Goal: Information Seeking & Learning: Learn about a topic

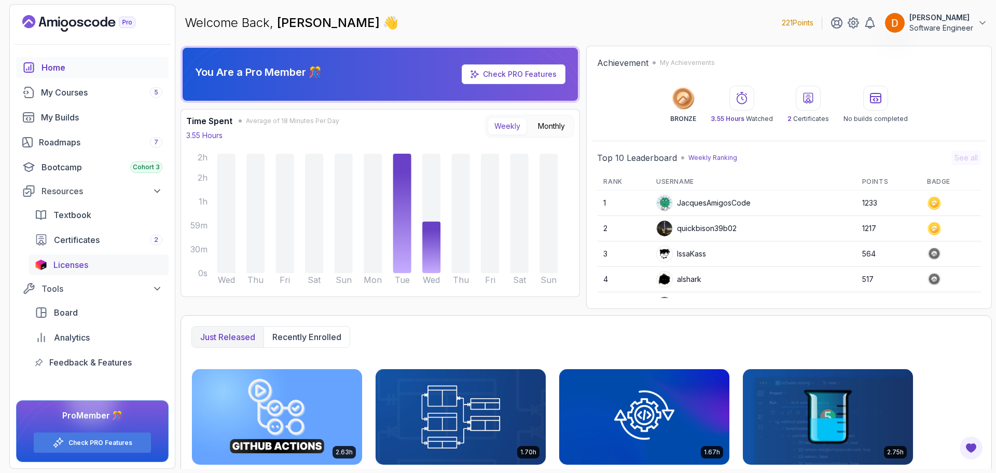
click at [85, 267] on span "Licenses" at bounding box center [70, 264] width 35 height 12
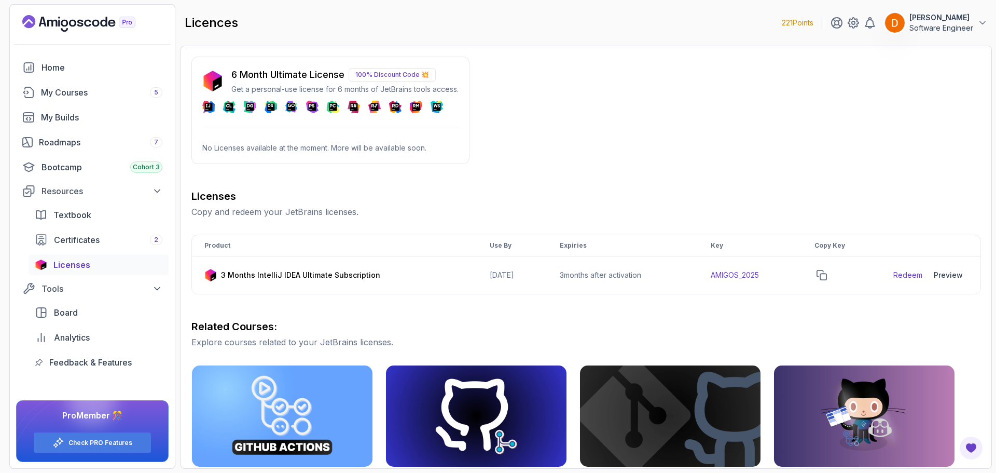
click at [207, 80] on img at bounding box center [212, 81] width 21 height 21
click at [410, 67] on div "6 Month Ultimate License 100% Discount Code 💥 Get a personal-use license for 6 …" at bounding box center [330, 110] width 278 height 107
click at [407, 71] on p "100% Discount Code 💥" at bounding box center [392, 74] width 87 height 13
click at [405, 75] on p "100% Discount Code 💥" at bounding box center [392, 74] width 87 height 13
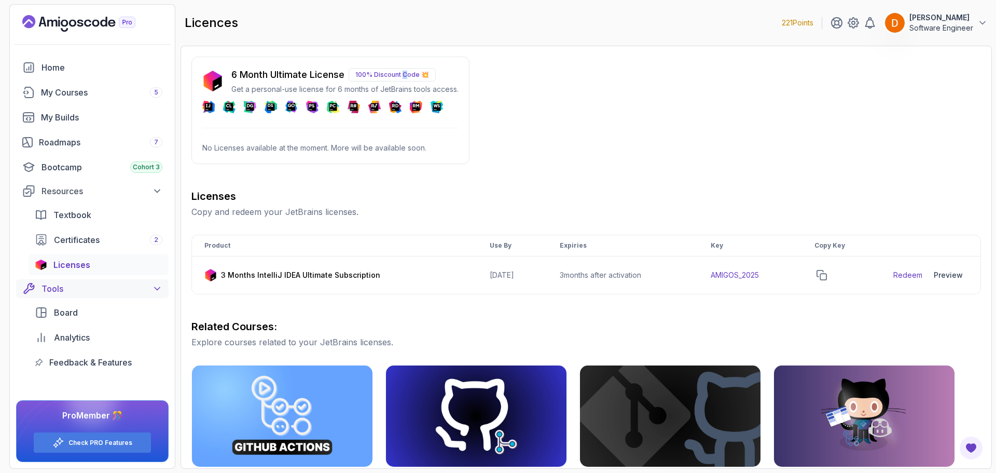
click at [161, 285] on icon at bounding box center [157, 288] width 10 height 10
click at [60, 437] on icon at bounding box center [58, 442] width 12 height 12
click at [96, 440] on link "Check PRO Features" at bounding box center [100, 442] width 64 height 8
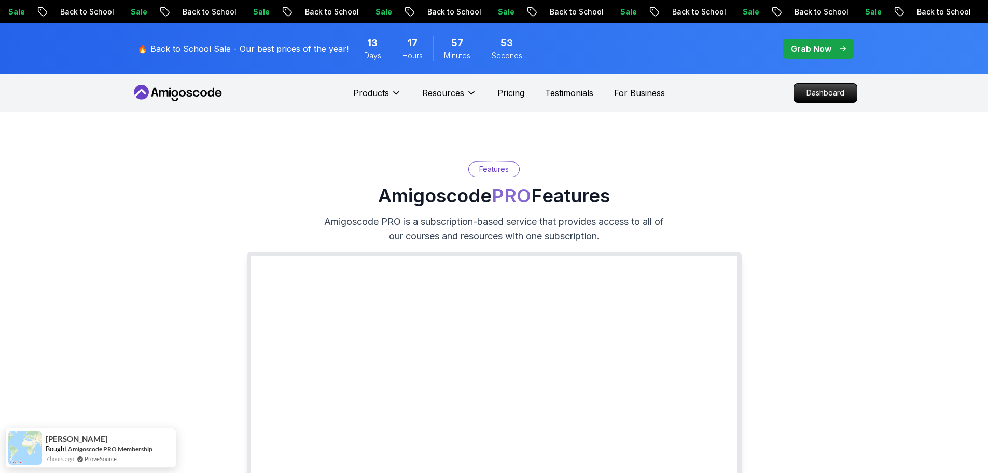
drag, startPoint x: 935, startPoint y: 255, endPoint x: 474, endPoint y: 139, distance: 474.9
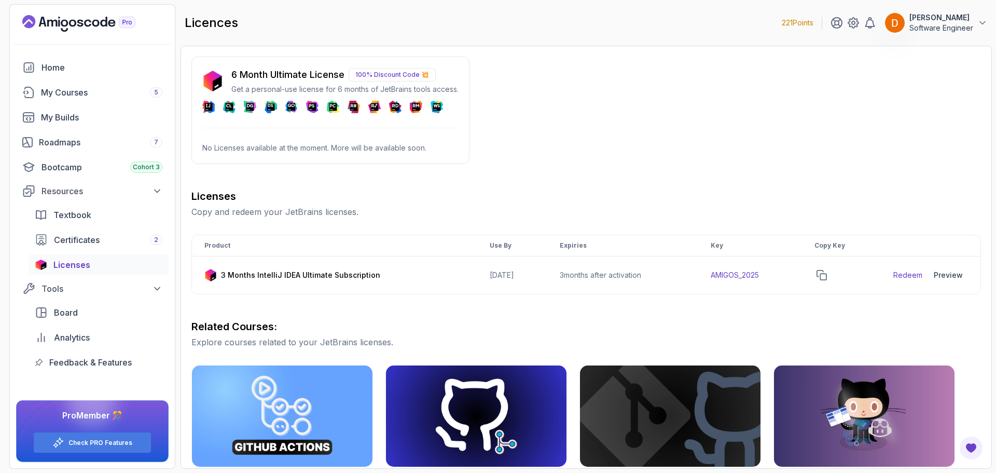
click at [209, 84] on img at bounding box center [212, 81] width 21 height 21
click at [945, 19] on p "[PERSON_NAME]" at bounding box center [941, 17] width 64 height 10
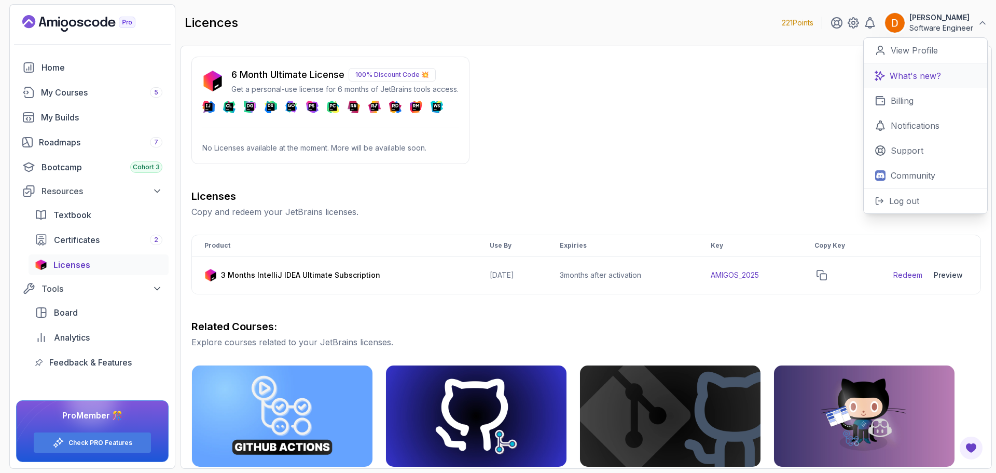
click at [910, 79] on p "What's new?" at bounding box center [915, 76] width 51 height 12
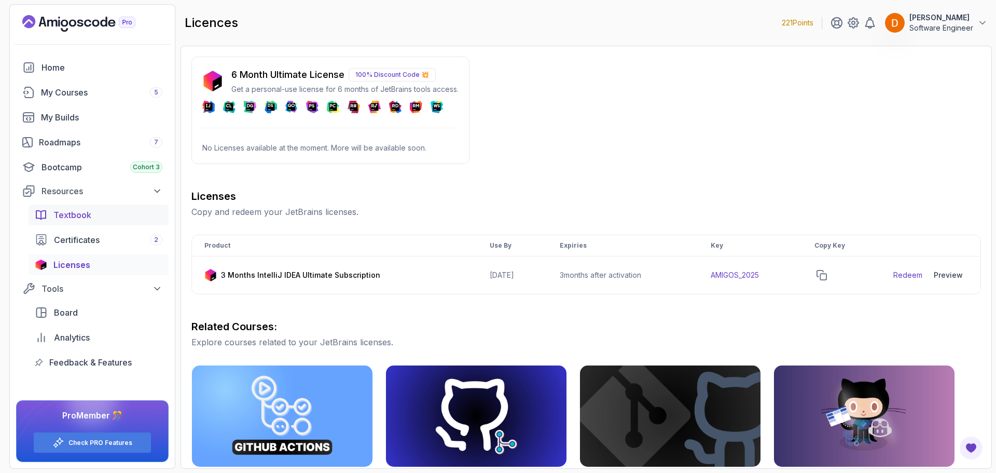
click at [92, 217] on div "Textbook" at bounding box center [107, 215] width 109 height 12
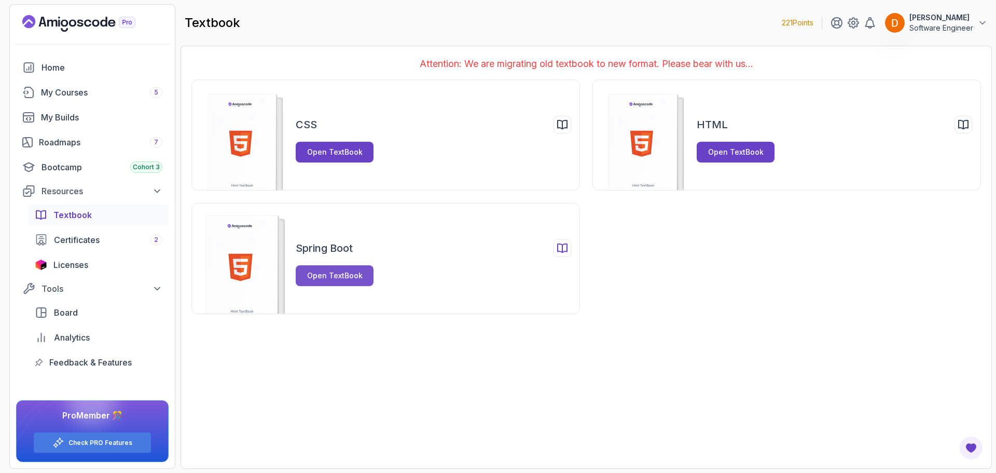
click at [326, 273] on div "Open TextBook" at bounding box center [335, 275] width 56 height 10
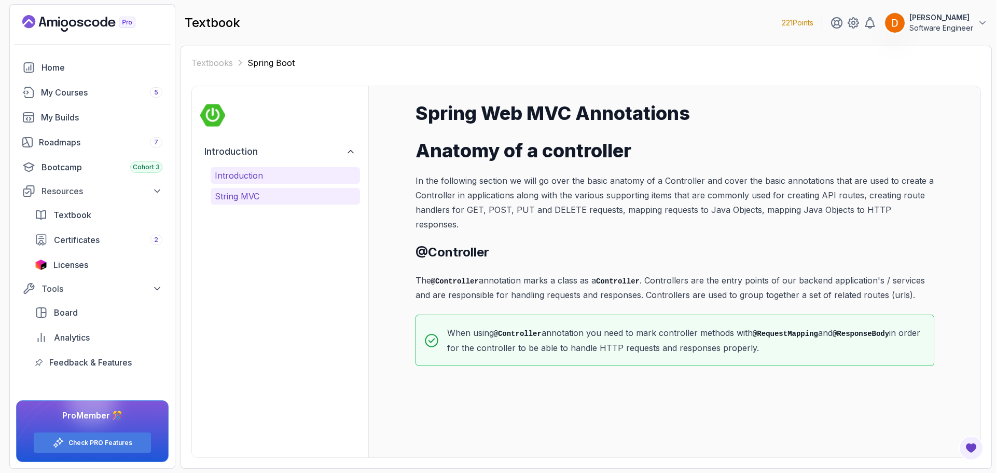
click at [248, 192] on p "String MVC" at bounding box center [285, 196] width 141 height 12
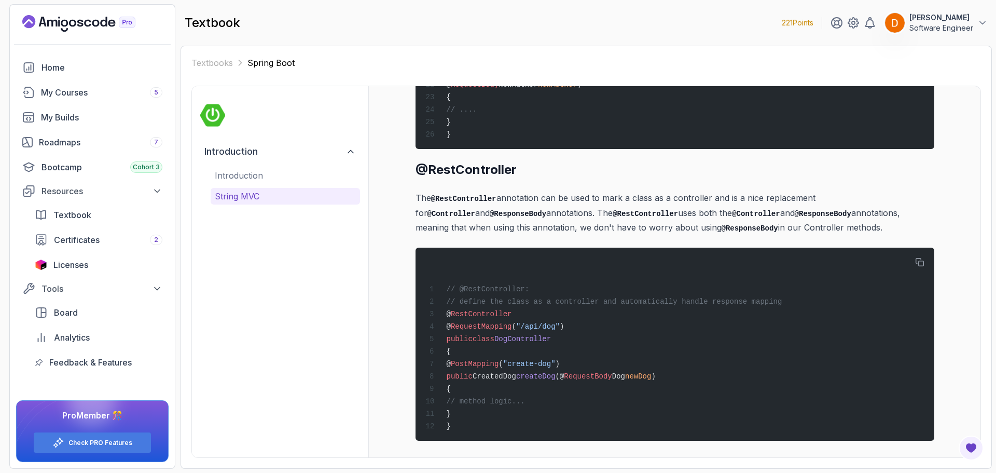
scroll to position [4235, 0]
click at [205, 59] on link "Textbooks" at bounding box center [211, 63] width 41 height 12
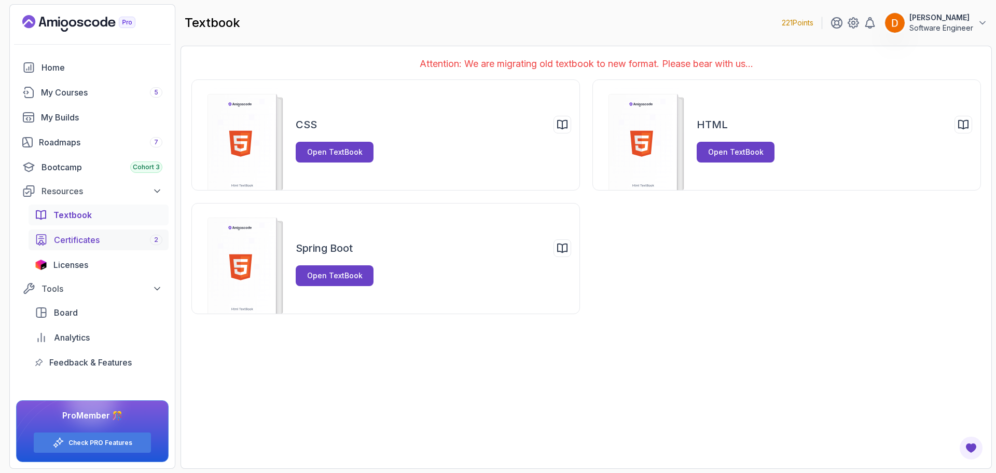
click at [99, 240] on span "Certificates" at bounding box center [77, 239] width 46 height 12
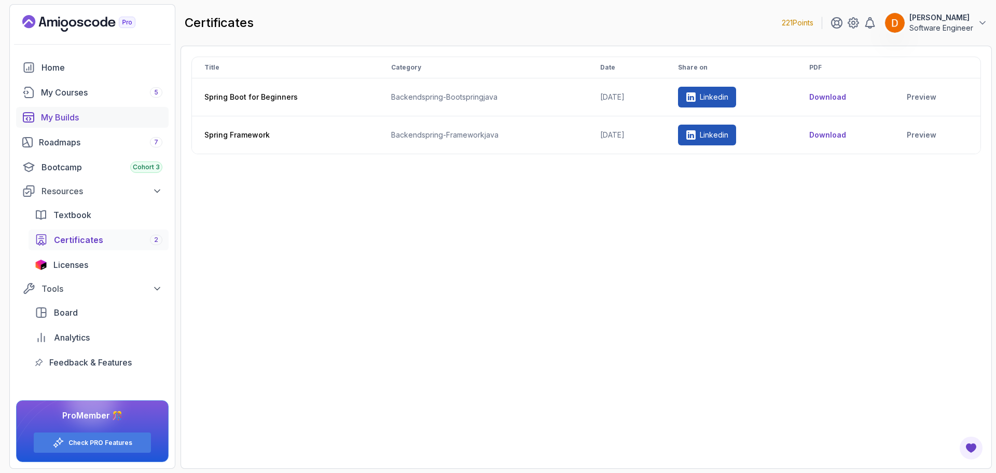
click at [68, 115] on div "My Builds" at bounding box center [101, 117] width 121 height 12
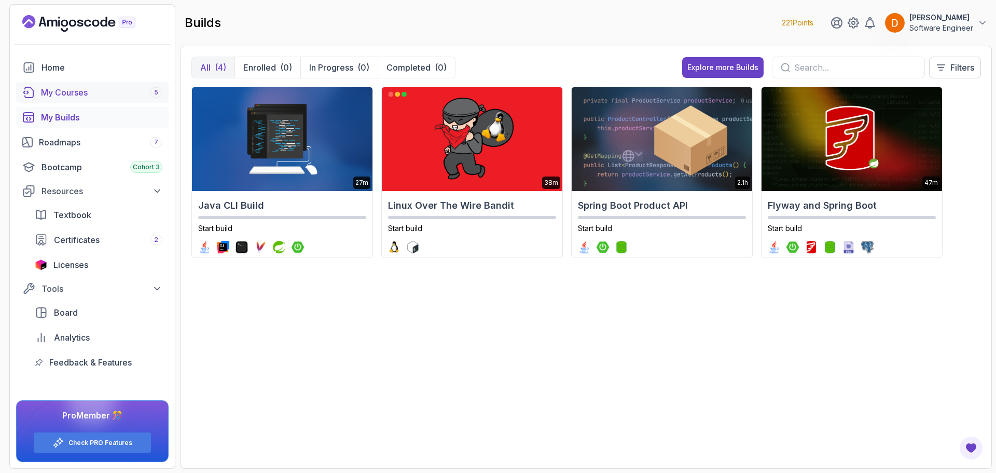
click at [66, 86] on div "My Courses 5" at bounding box center [101, 92] width 121 height 12
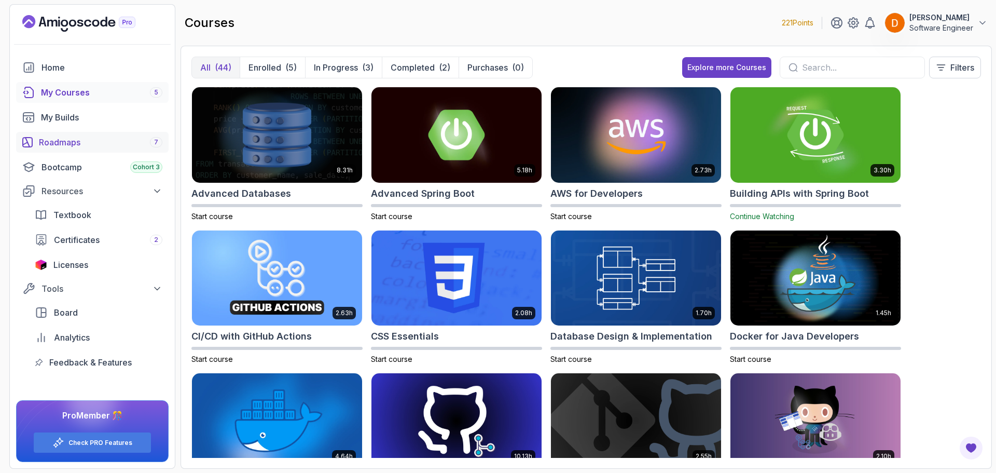
click at [80, 150] on link "Roadmaps 7" at bounding box center [92, 142] width 152 height 21
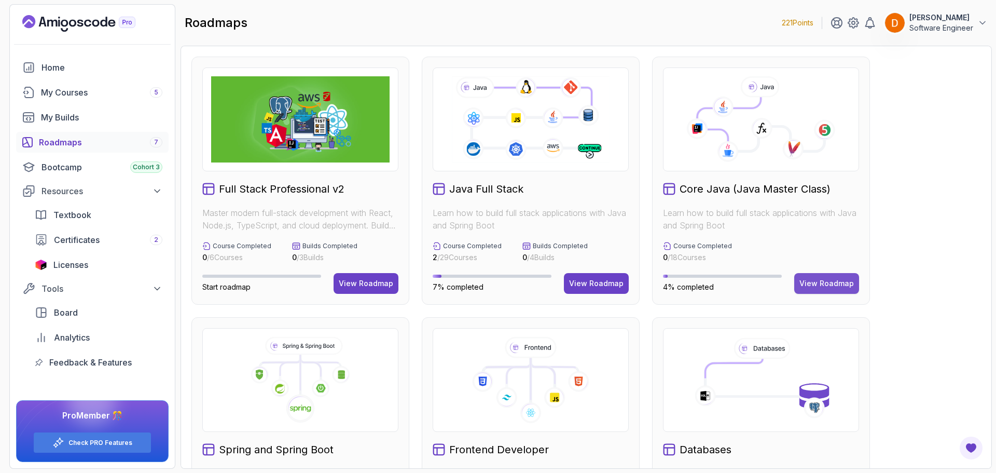
click at [828, 283] on div "View Roadmap" at bounding box center [826, 283] width 54 height 10
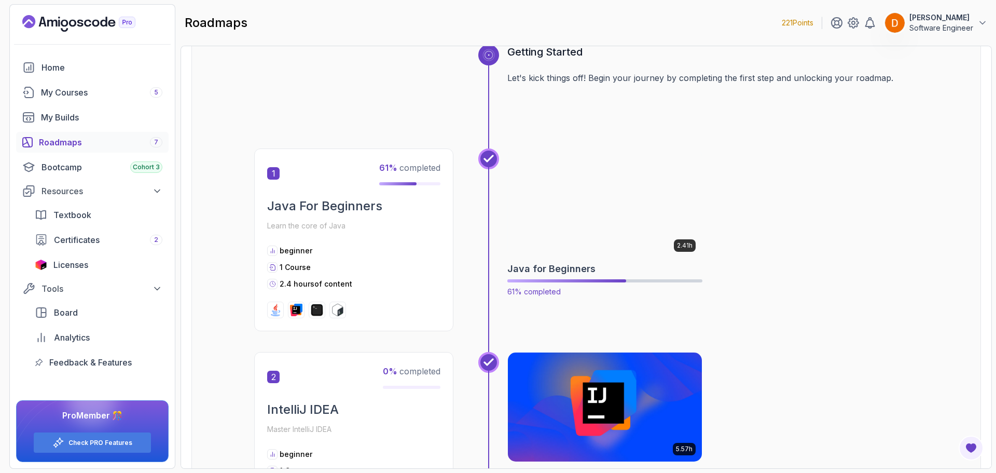
scroll to position [104, 0]
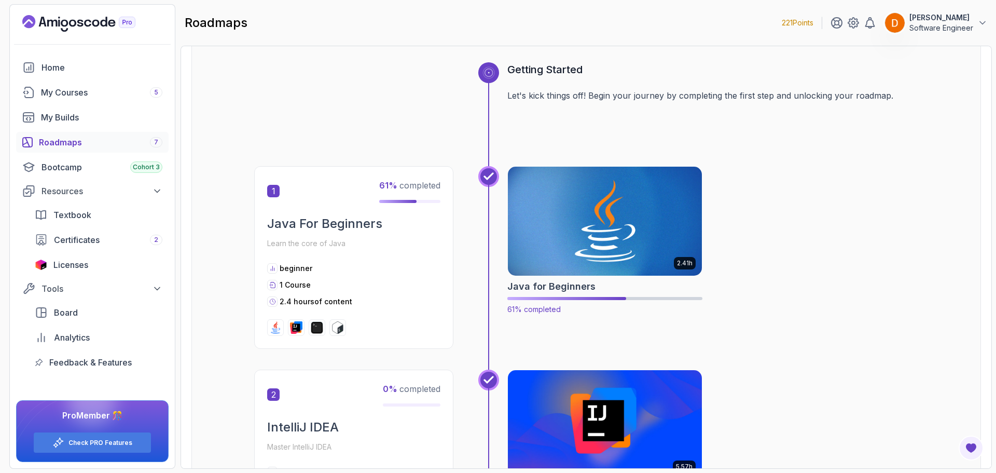
click at [566, 257] on img at bounding box center [605, 221] width 204 height 114
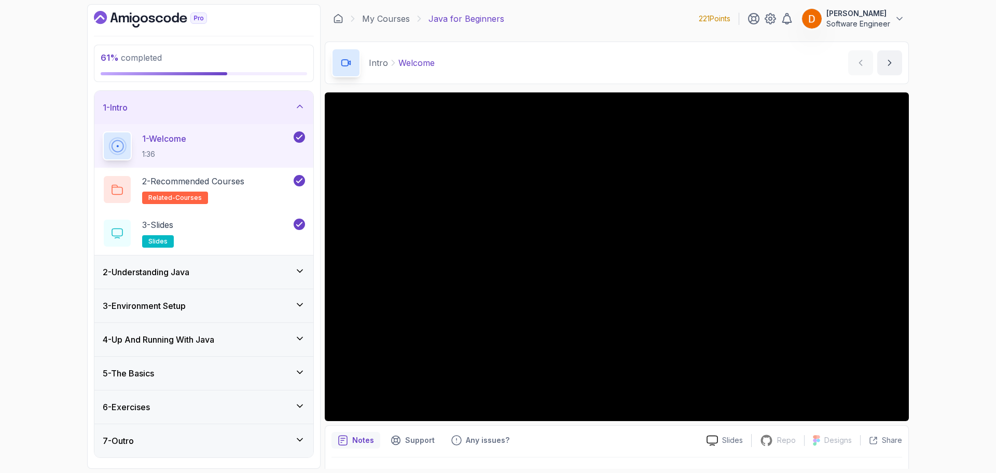
click at [234, 311] on div "3 - Environment Setup" at bounding box center [204, 305] width 202 height 12
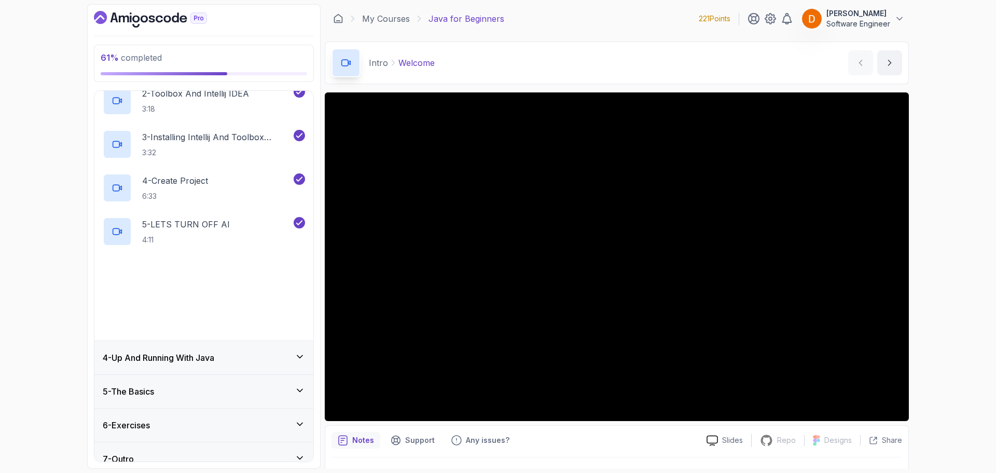
scroll to position [170, 0]
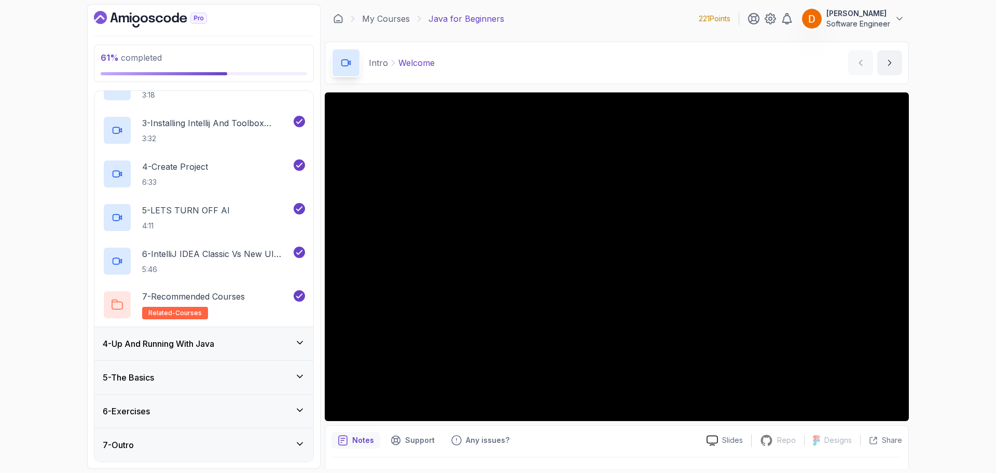
click at [228, 351] on div "4 - Up And Running With Java" at bounding box center [203, 343] width 219 height 33
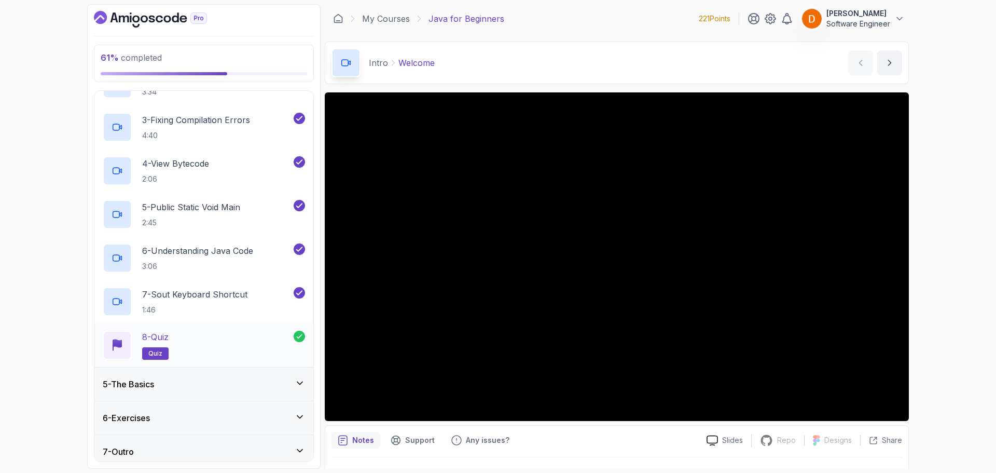
scroll to position [214, 0]
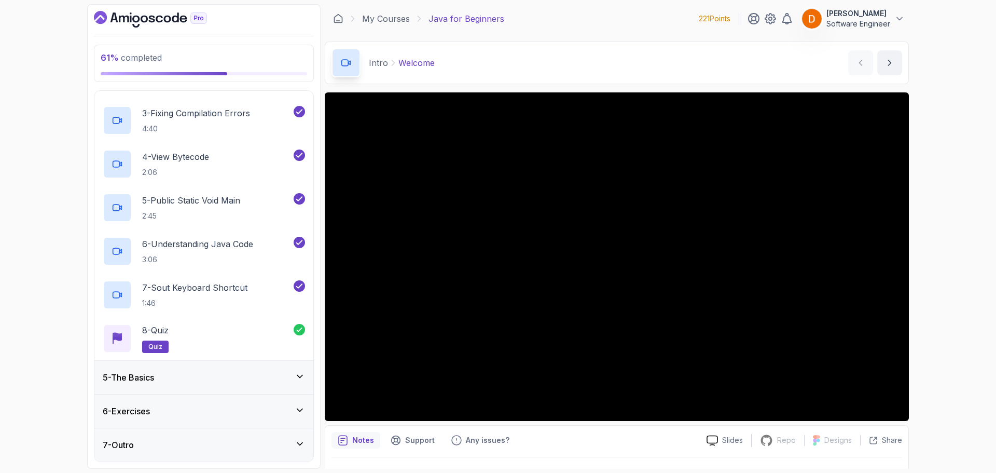
click at [257, 371] on div "5 - The Basics" at bounding box center [204, 377] width 202 height 12
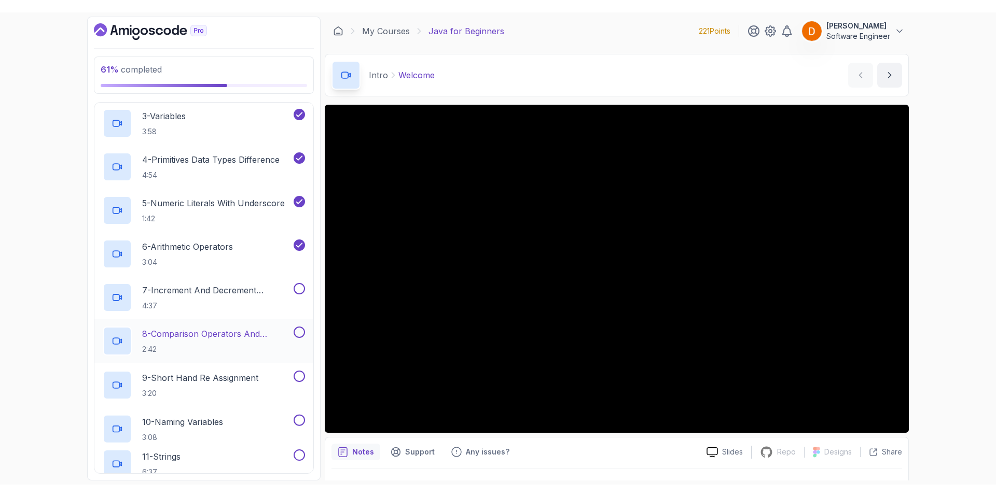
scroll to position [259, 0]
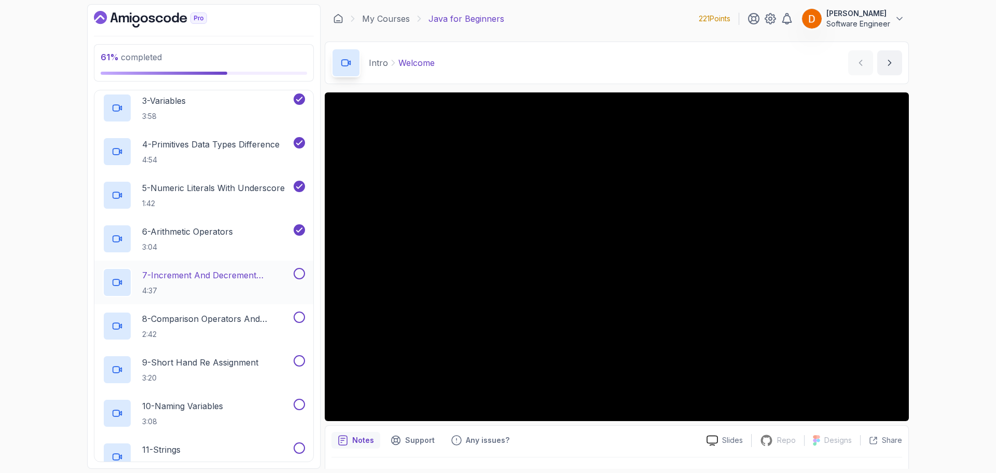
click at [273, 263] on div "7 - Increment And Decrement Operators 4:37" at bounding box center [203, 282] width 219 height 44
click at [271, 277] on p "7 - Increment And Decrement Operators" at bounding box center [216, 275] width 149 height 12
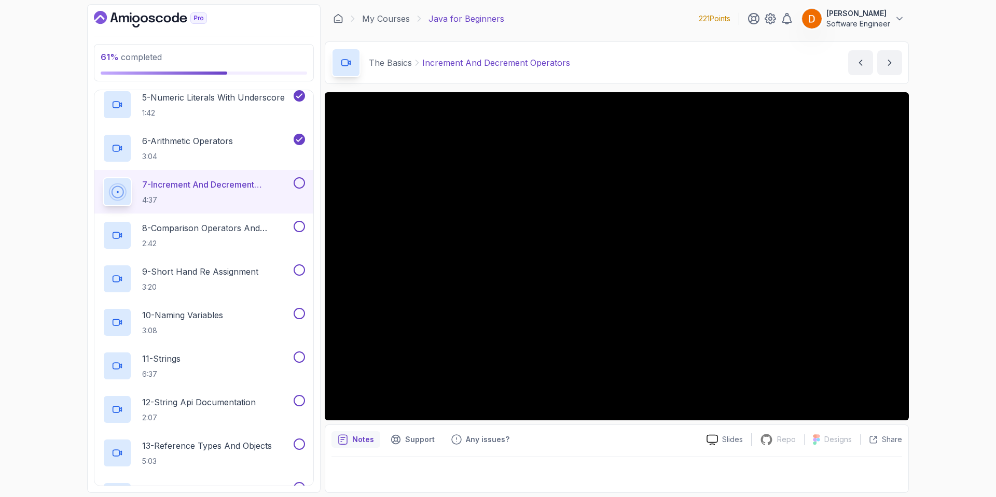
scroll to position [348, 0]
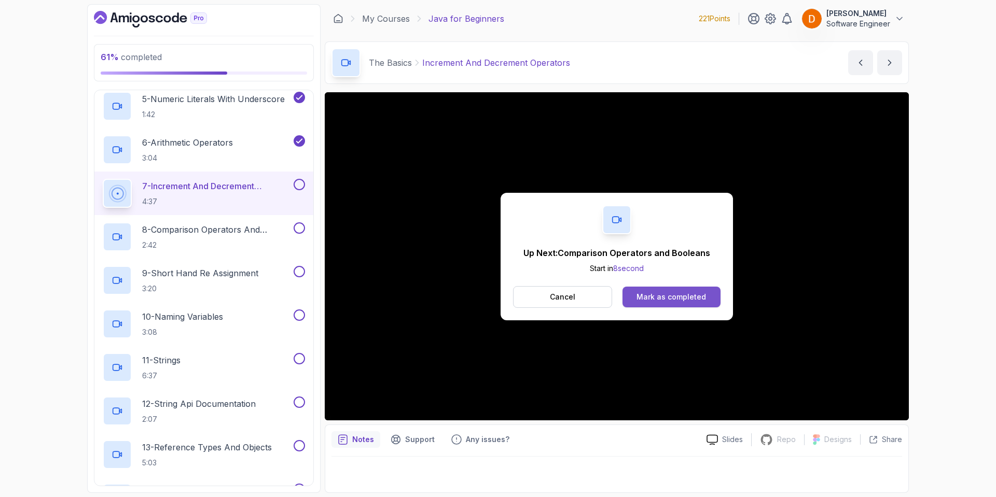
click at [664, 294] on div "Mark as completed" at bounding box center [671, 297] width 70 height 10
